Goal: Task Accomplishment & Management: Manage account settings

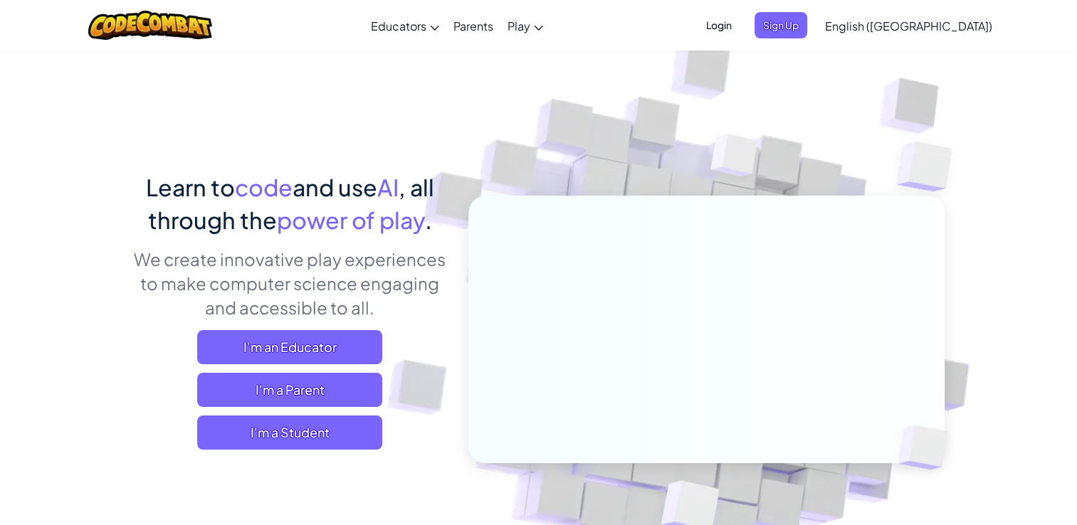
click at [740, 24] on span "Login" at bounding box center [718, 25] width 43 height 26
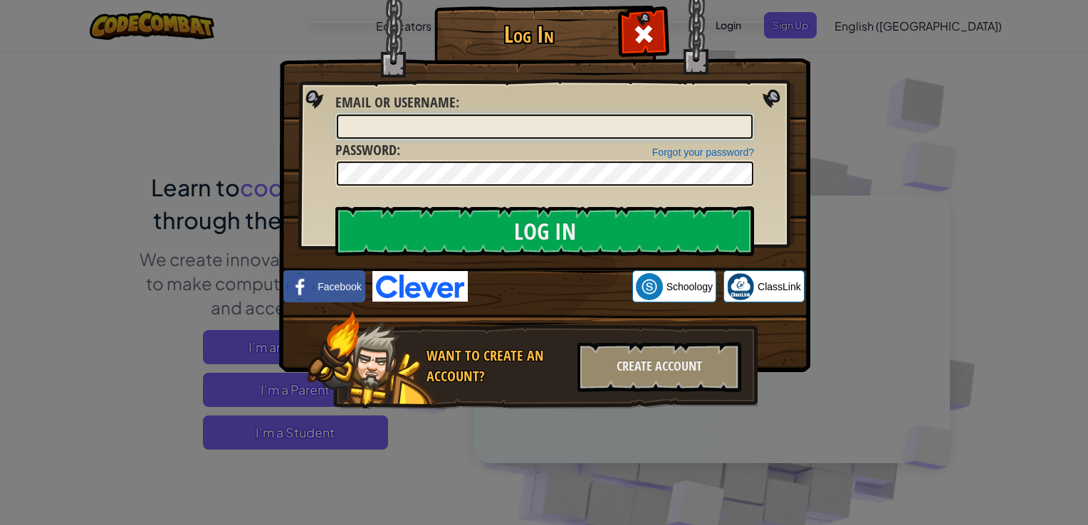
click at [440, 120] on input "Email or Username :" at bounding box center [545, 127] width 416 height 24
click at [800, 28] on img at bounding box center [544, 165] width 531 height 414
click at [822, 27] on div "Log In Unknown Error Email or Username : Forgot your password? Password : Log I…" at bounding box center [544, 262] width 1088 height 525
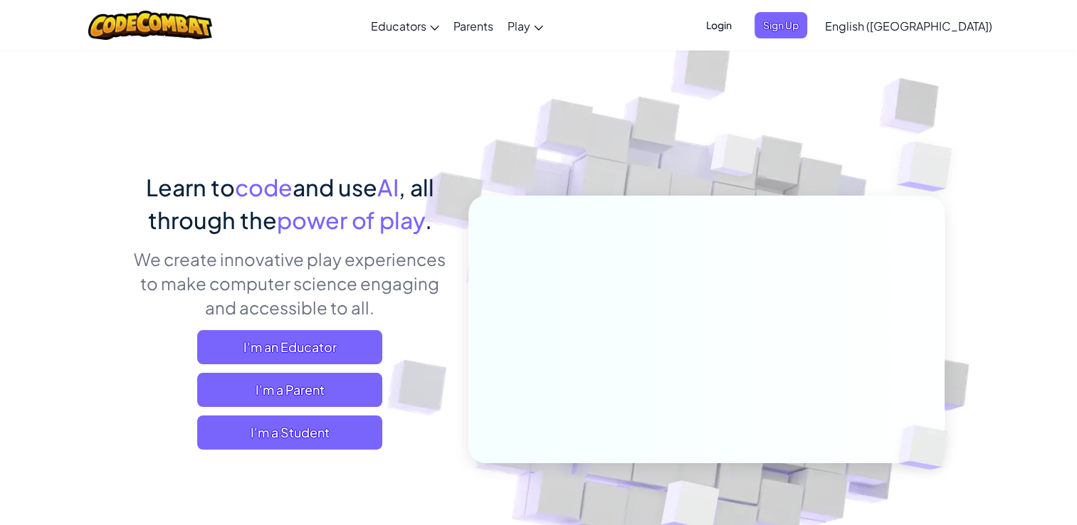
click at [740, 22] on span "Login" at bounding box center [718, 25] width 43 height 26
